Goal: Answer question/provide support

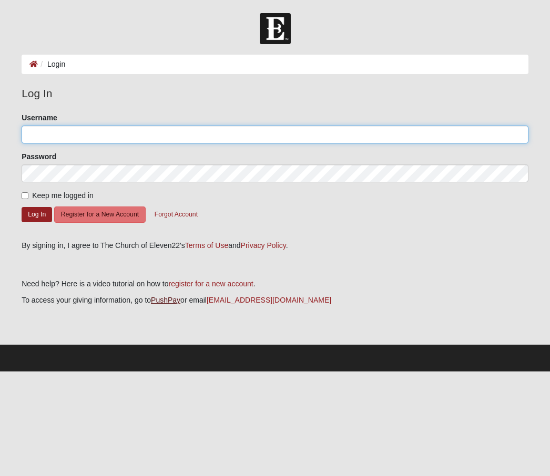
type input "Csbradshaw51"
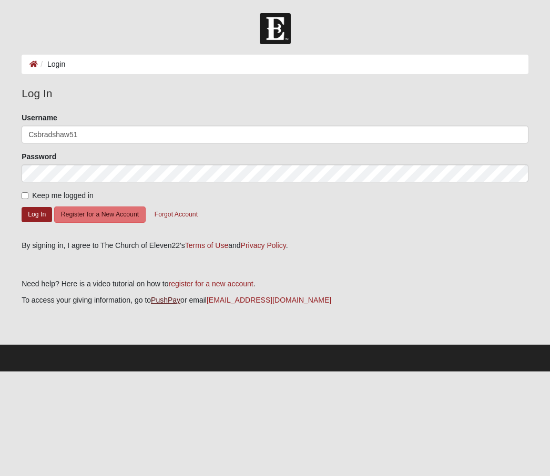
click at [37, 214] on button "Log In" at bounding box center [37, 214] width 31 height 15
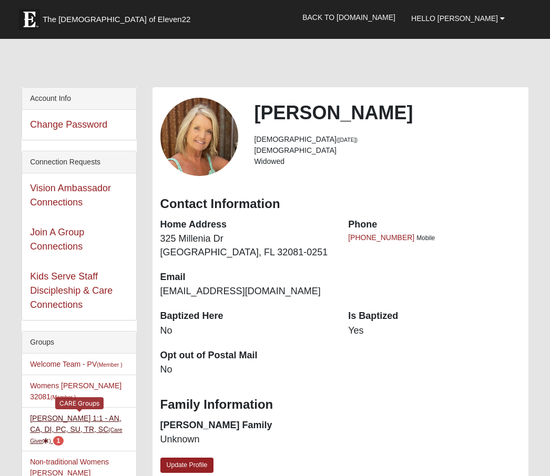
click at [75, 428] on link "Carol Bradshaw 1:1 - AN, CA, DI, PC, SU, TR, SC (Care Giver ) 1" at bounding box center [76, 429] width 92 height 31
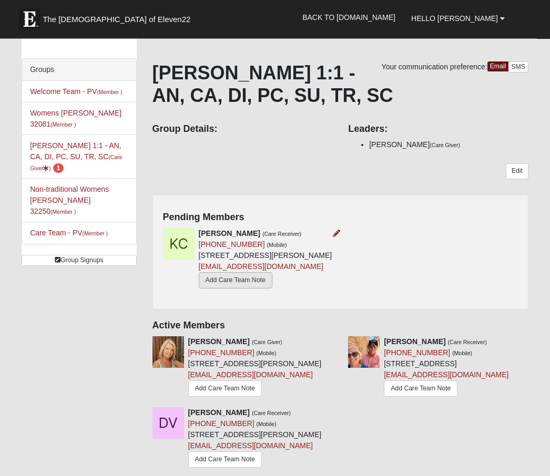
scroll to position [40, 0]
click at [346, 237] on div "Kailey Chowning (Care Receiver) (772) 563-7143 (Mobile) 339 Settlers Landing Dr…" at bounding box center [340, 263] width 371 height 71
click at [347, 229] on div "Kailey Chowning (Care Receiver) (772) 563-7143 (Mobile) 339 Settlers Landing Dr…" at bounding box center [340, 263] width 371 height 71
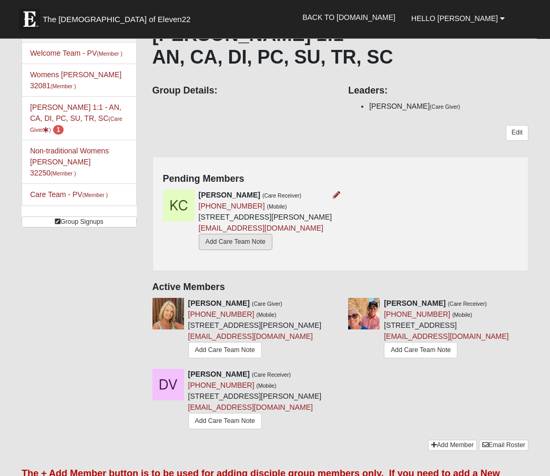
scroll to position [79, 0]
click at [338, 195] on icon at bounding box center [336, 194] width 7 height 7
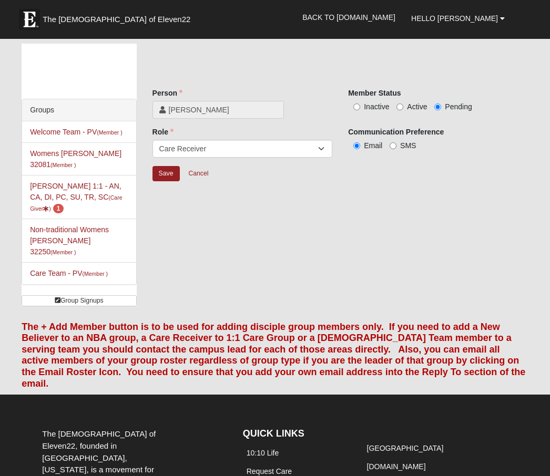
click at [407, 107] on span "Active" at bounding box center [417, 107] width 20 height 8
click at [403, 107] on input "Active" at bounding box center [400, 107] width 7 height 7
radio input "true"
click at [393, 149] on input "SMS" at bounding box center [393, 146] width 7 height 7
radio input "true"
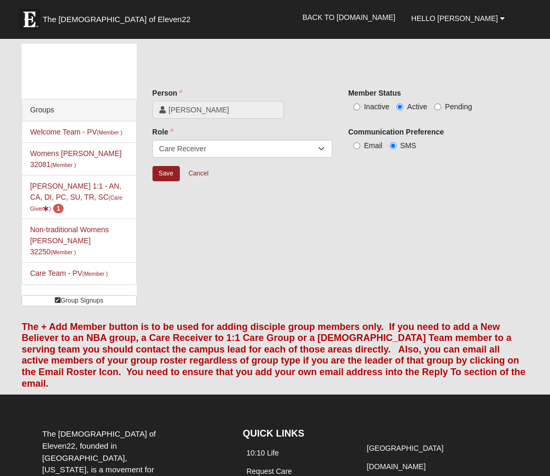
click at [178, 63] on div "Person Kailey Chowning Person is required. Member Status Inactive Active Pendin…" at bounding box center [341, 117] width 376 height 146
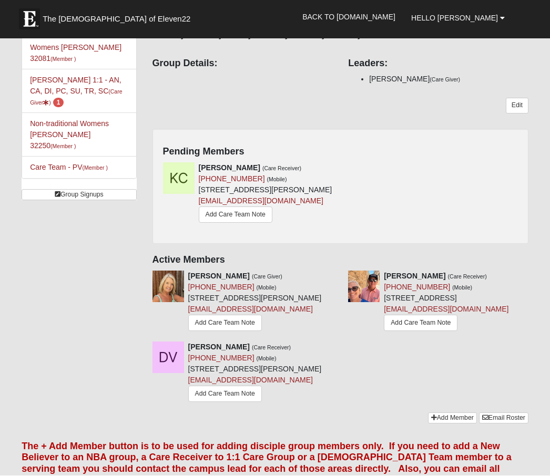
scroll to position [106, 0]
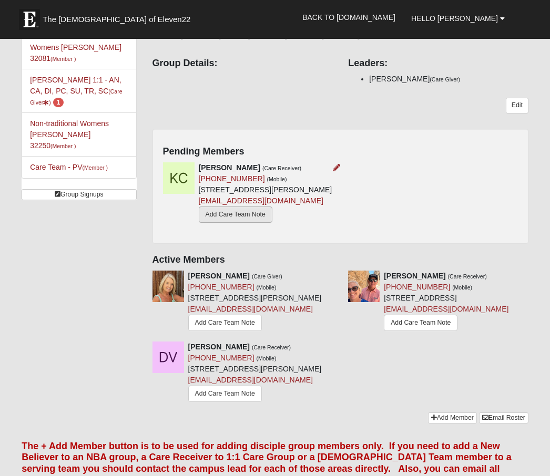
click at [211, 223] on link "Add Care Team Note" at bounding box center [236, 215] width 74 height 16
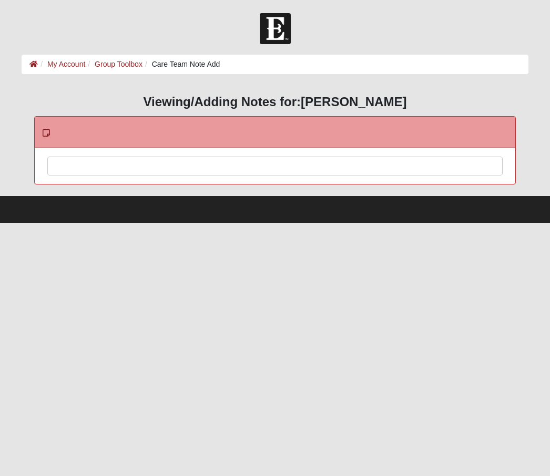
click at [137, 165] on div at bounding box center [275, 180] width 454 height 46
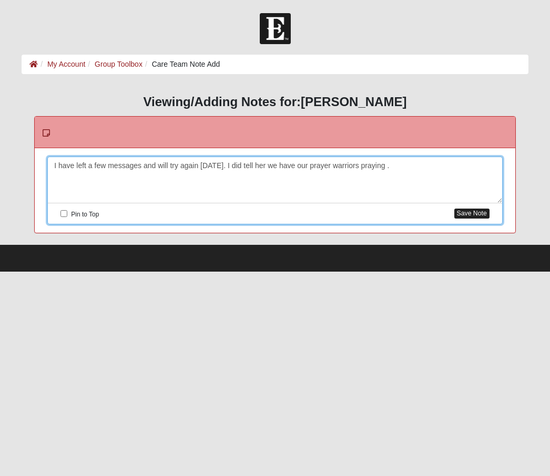
click at [472, 213] on button "Save Note" at bounding box center [471, 214] width 35 height 10
